Goal: Task Accomplishment & Management: Use online tool/utility

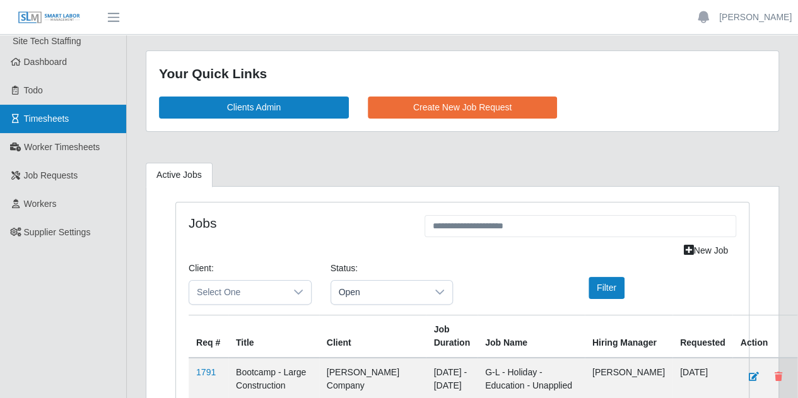
click at [69, 127] on link "Timesheets" at bounding box center [63, 119] width 126 height 28
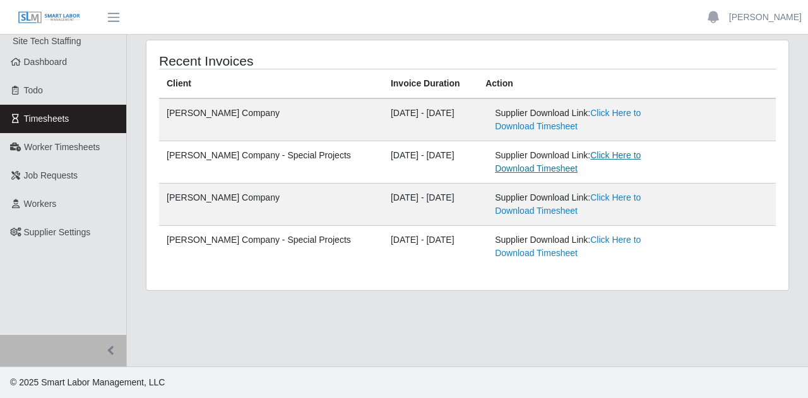
click at [588, 155] on link "Click Here to Download Timesheet" at bounding box center [568, 161] width 146 height 23
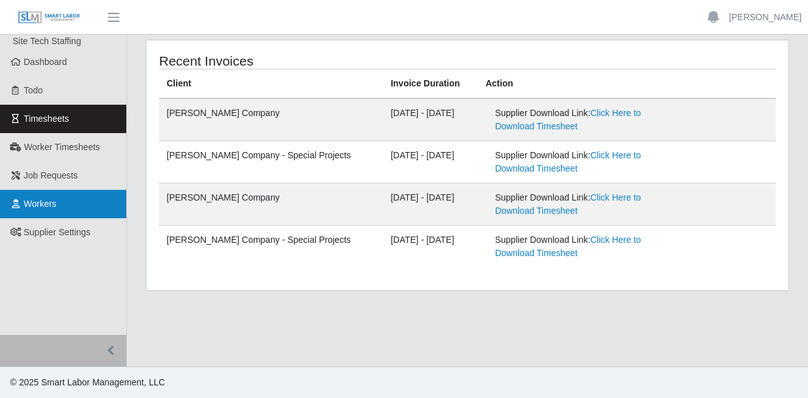
click at [68, 204] on link "Workers" at bounding box center [63, 204] width 126 height 28
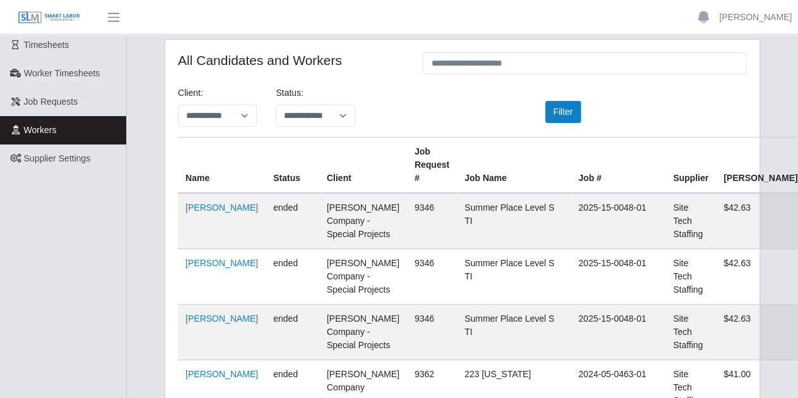
scroll to position [63, 0]
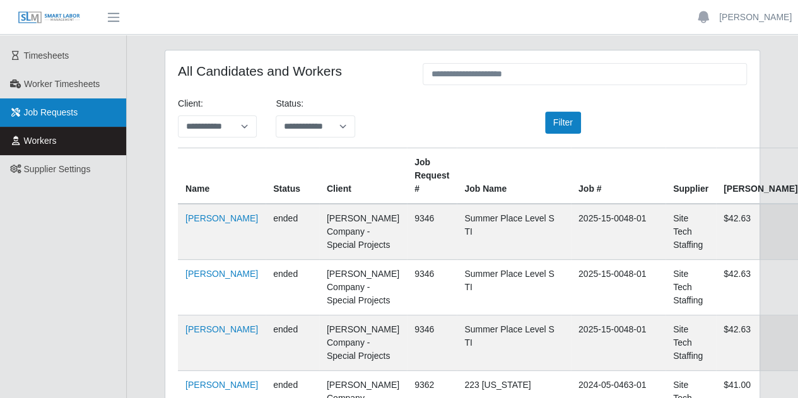
click at [16, 119] on link "Job Requests" at bounding box center [63, 112] width 126 height 28
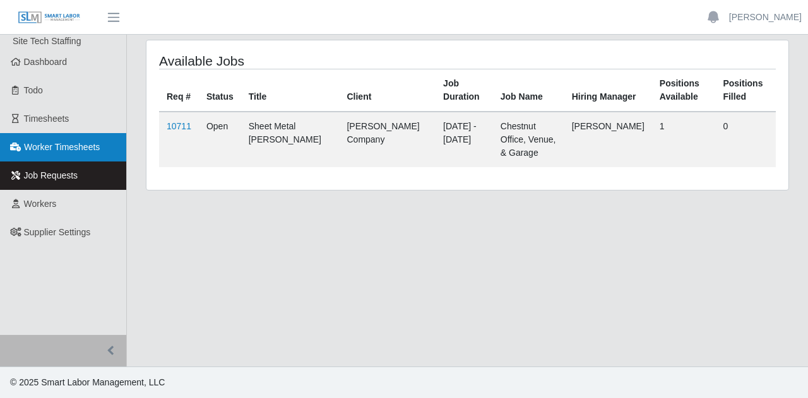
click at [59, 150] on span "Worker Timesheets" at bounding box center [62, 147] width 76 height 10
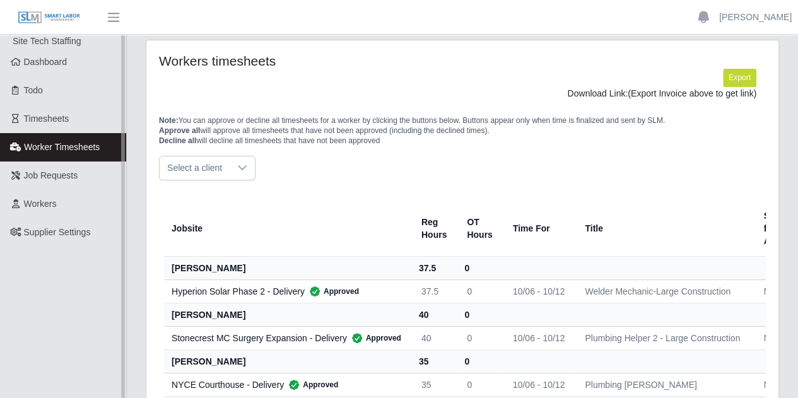
click at [81, 150] on span "Worker Timesheets" at bounding box center [62, 147] width 76 height 10
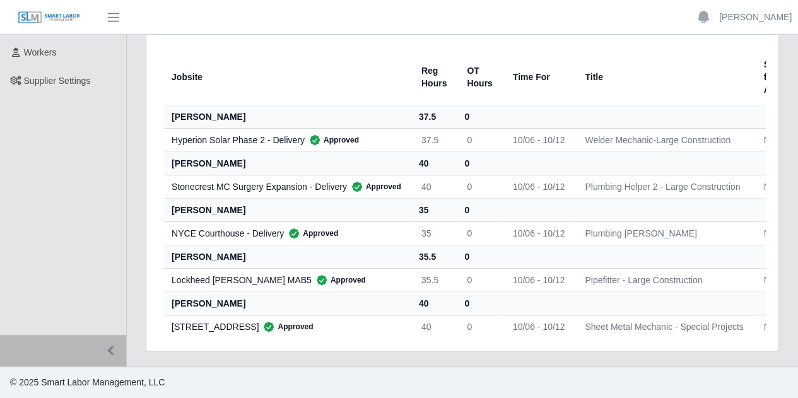
scroll to position [157, 0]
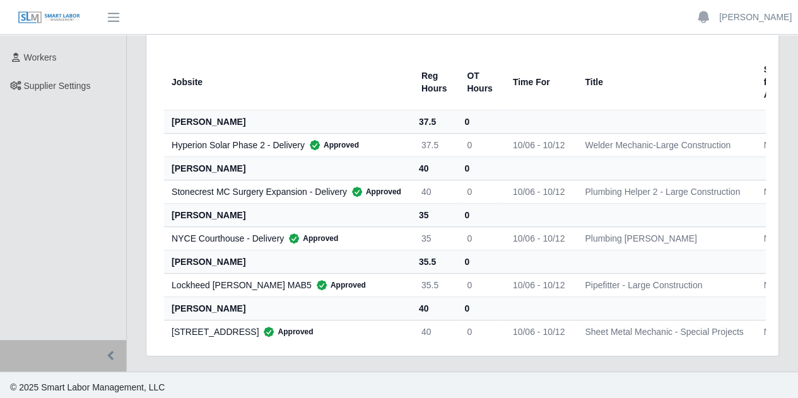
scroll to position [157, 0]
